Goal: Use online tool/utility: Utilize a website feature to perform a specific function

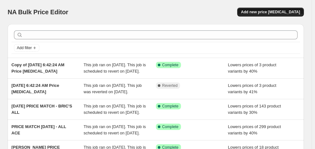
click at [282, 12] on span "Add new price [MEDICAL_DATA]" at bounding box center [270, 12] width 59 height 5
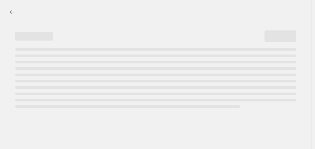
select select "percentage"
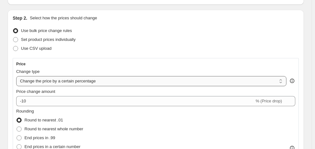
scroll to position [63, 0]
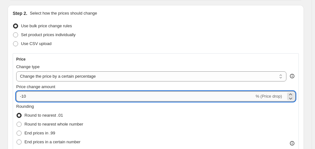
click at [47, 97] on input "-10" at bounding box center [135, 96] width 238 height 10
type input "-1"
type input "-41"
click at [62, 126] on span "Round to nearest whole number" at bounding box center [53, 124] width 59 height 5
click at [17, 122] on input "Round to nearest whole number" at bounding box center [17, 122] width 0 height 0
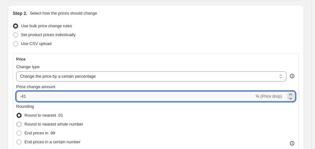
radio input "true"
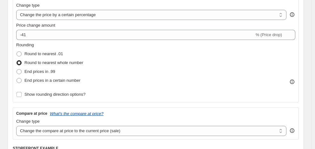
scroll to position [127, 0]
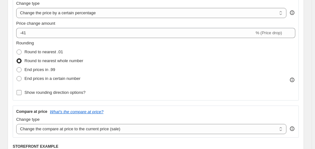
click at [69, 95] on span "Show rounding direction options?" at bounding box center [54, 92] width 61 height 5
click at [22, 95] on input "Show rounding direction options?" at bounding box center [19, 92] width 5 height 5
checkbox input "true"
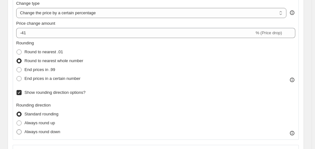
click at [48, 133] on span "Always round down" at bounding box center [42, 132] width 36 height 5
click at [17, 130] on input "Always round down" at bounding box center [17, 130] width 0 height 0
radio input "true"
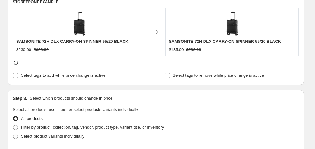
scroll to position [317, 0]
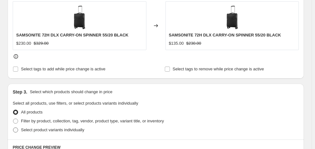
click at [48, 128] on span "Select product variants individually" at bounding box center [52, 130] width 63 height 5
click at [13, 128] on input "Select product variants individually" at bounding box center [13, 128] width 0 height 0
radio input "true"
click at [43, 147] on span "Select product variants" at bounding box center [38, 149] width 42 height 5
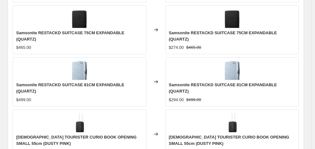
scroll to position [552, 0]
checkbox input "true"
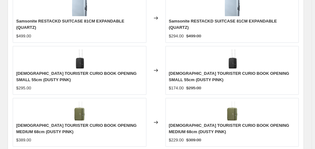
type input "[DATE]"
type input "06:00"
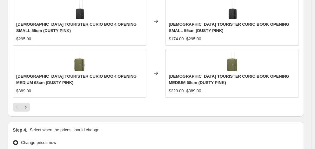
scroll to position [670, 0]
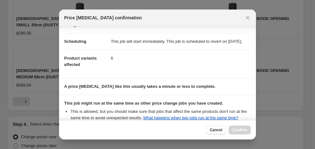
scroll to position [123, 0]
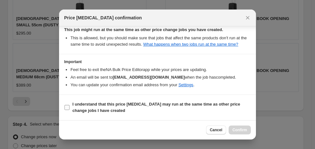
click at [182, 103] on b "I understand that this price [MEDICAL_DATA] may run at the same time as other p…" at bounding box center [156, 107] width 168 height 11
click at [70, 105] on input "I understand that this price [MEDICAL_DATA] may run at the same time as other p…" at bounding box center [66, 107] width 5 height 5
checkbox input "true"
click at [240, 128] on span "Confirm" at bounding box center [239, 130] width 15 height 5
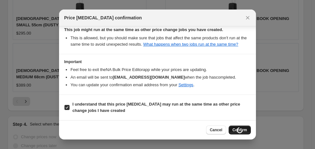
scroll to position [670, 0]
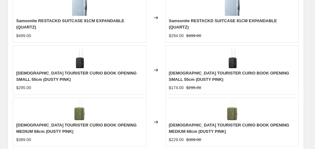
select select "percentage"
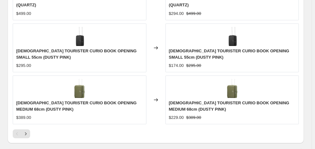
scroll to position [0, 0]
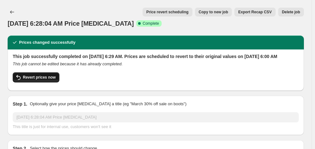
click at [37, 80] on span "Revert prices now" at bounding box center [39, 77] width 33 height 5
checkbox input "false"
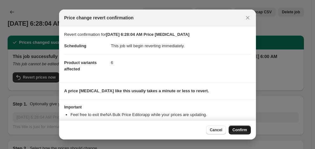
click at [237, 130] on span "Confirm" at bounding box center [239, 130] width 15 height 5
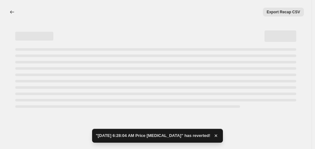
select select "percentage"
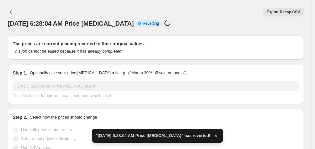
checkbox input "true"
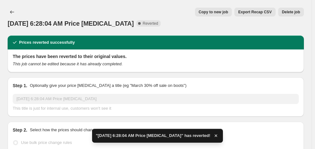
click at [217, 12] on span "Copy to new job" at bounding box center [214, 12] width 30 height 5
select select "percentage"
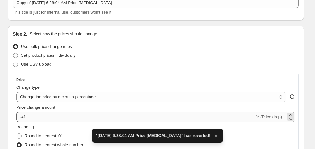
scroll to position [95, 0]
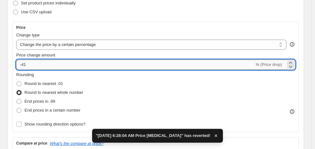
click at [47, 66] on input "-41" at bounding box center [135, 65] width 238 height 10
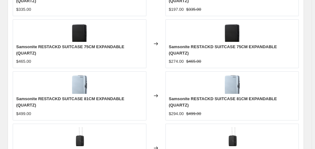
scroll to position [508, 0]
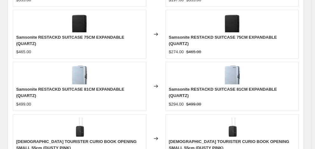
type input "-40"
checkbox input "true"
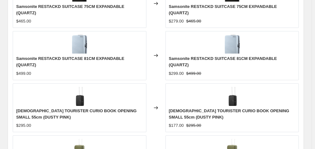
scroll to position [603, 0]
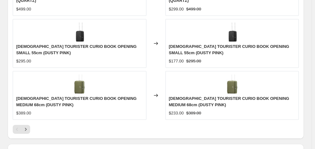
type input "[DATE]"
type input "06:00"
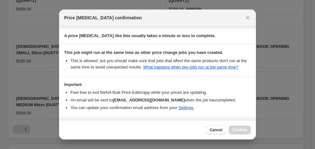
scroll to position [123, 0]
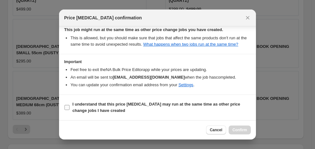
click at [155, 109] on span "I understand that this price [MEDICAL_DATA] may run at the same time as other p…" at bounding box center [161, 107] width 178 height 13
click at [70, 109] on input "I understand that this price [MEDICAL_DATA] may run at the same time as other p…" at bounding box center [66, 107] width 5 height 5
checkbox input "true"
click at [244, 129] on span "Confirm" at bounding box center [239, 130] width 15 height 5
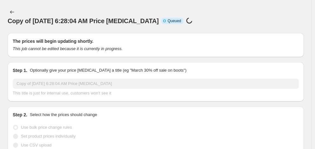
scroll to position [603, 0]
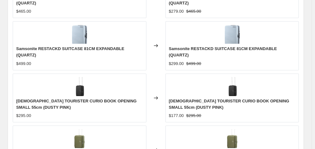
select select "percentage"
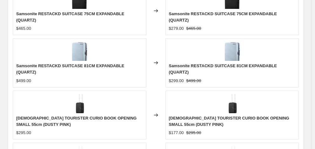
scroll to position [0, 0]
